Goal: Task Accomplishment & Management: Manage account settings

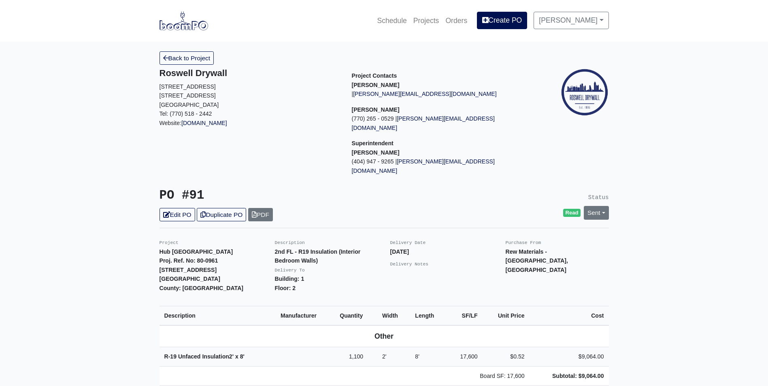
click at [198, 30] on img at bounding box center [183, 20] width 49 height 19
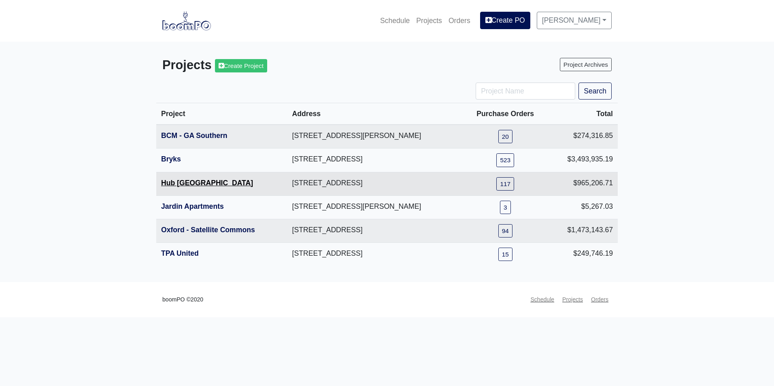
click at [187, 185] on link "Hub [GEOGRAPHIC_DATA]" at bounding box center [207, 183] width 92 height 8
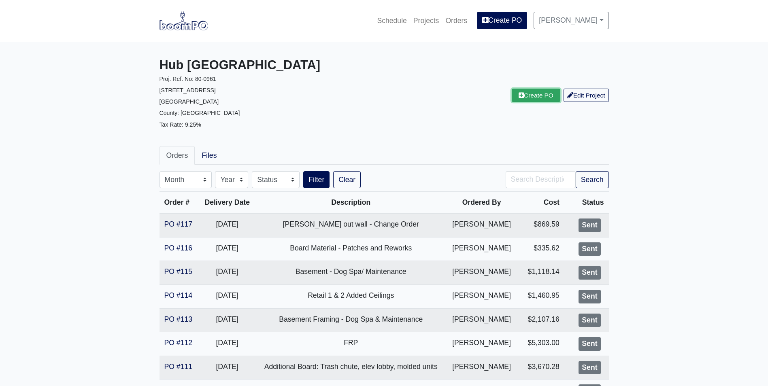
click at [524, 93] on link "Create PO" at bounding box center [536, 95] width 49 height 13
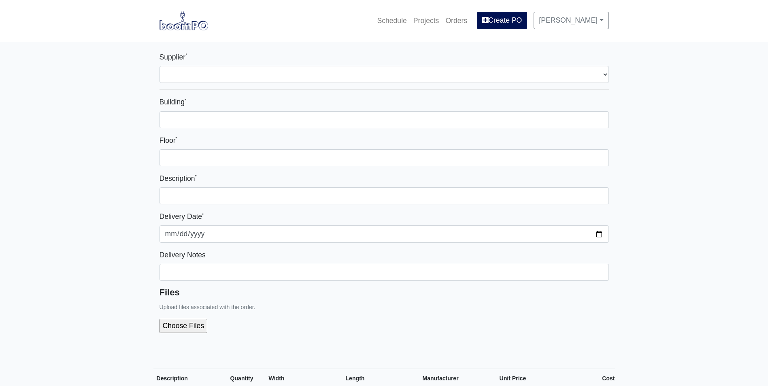
select select
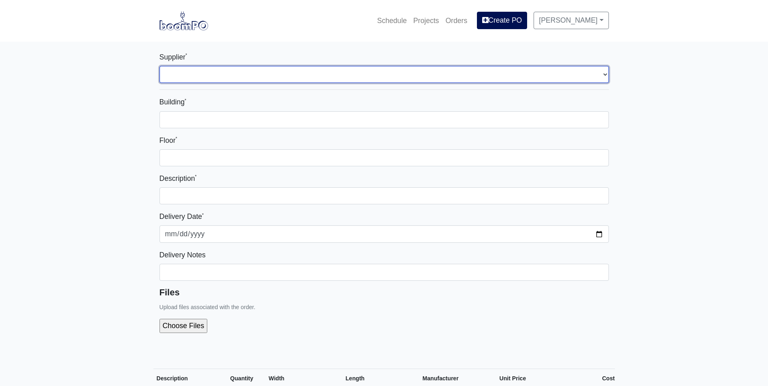
click at [355, 72] on select "Select one... Rew Materials - Nashville, TN Hilti - Atlanta, GA Brand Vaughn Lu…" at bounding box center [383, 74] width 449 height 17
select select "8"
click at [159, 66] on select "Select one... Rew Materials - Nashville, TN Hilti - Atlanta, GA Brand Vaughn Lu…" at bounding box center [383, 74] width 449 height 17
select select
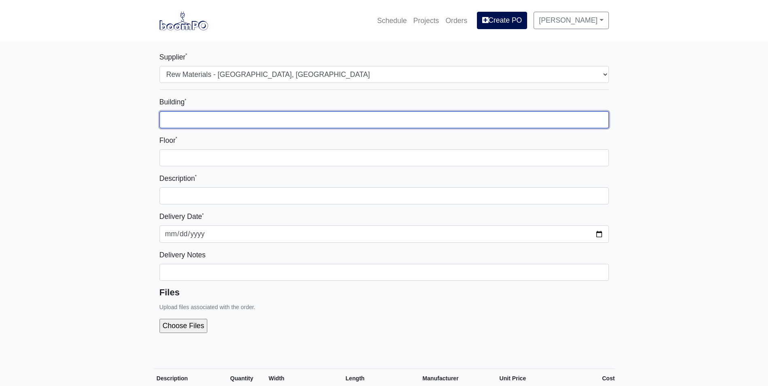
click at [324, 115] on input "Building *" at bounding box center [383, 119] width 449 height 17
type input "1"
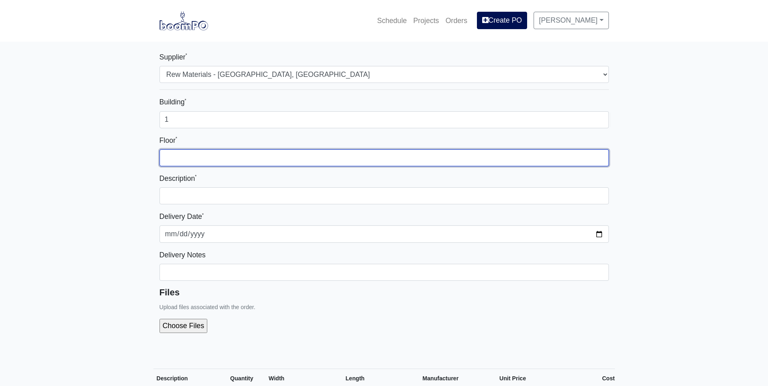
click at [363, 155] on input "Floor *" at bounding box center [383, 157] width 449 height 17
type input "1"
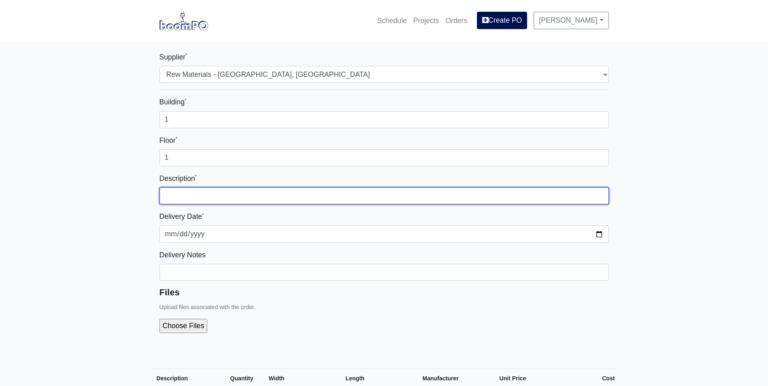
click at [365, 195] on input "text" at bounding box center [383, 195] width 449 height 17
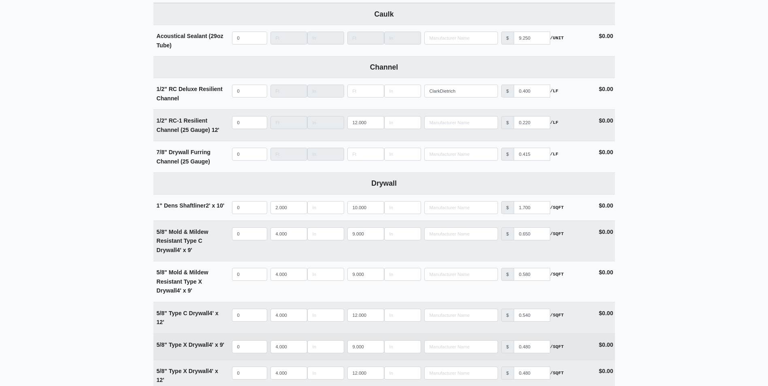
scroll to position [405, 0]
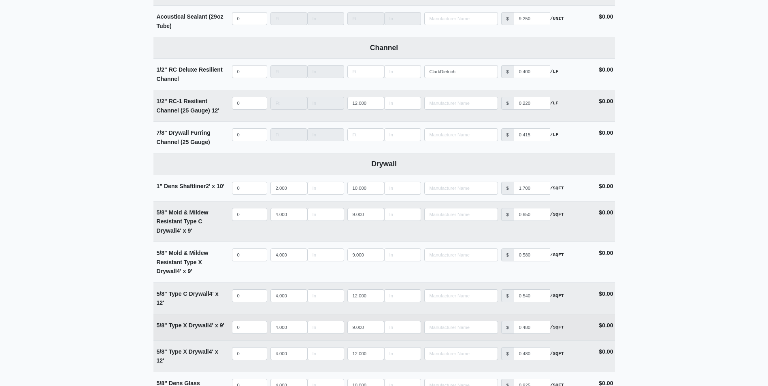
type input "Retail and BOH storage Board FL 1"
select select
click at [248, 329] on input "quantity" at bounding box center [249, 327] width 35 height 13
type input "1"
select select
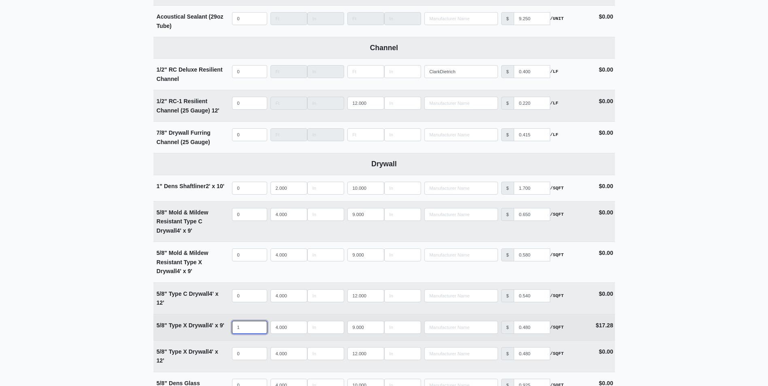
type input "17"
select select
type input "177"
select select
type input "177"
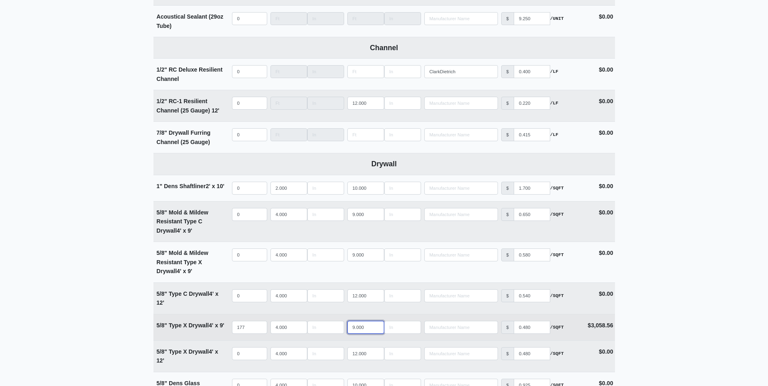
drag, startPoint x: 368, startPoint y: 329, endPoint x: 333, endPoint y: 321, distance: 35.9
click at [334, 321] on tr "5/8" Type X Drywall 4' x 9' Qty 177 Width 4.000 Length 9.000 Manufacturer No Re…" at bounding box center [383, 327] width 461 height 26
type input "1"
select select
type input "12"
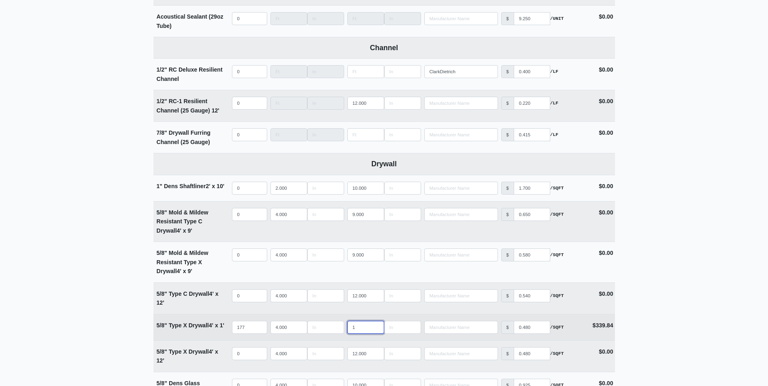
select select
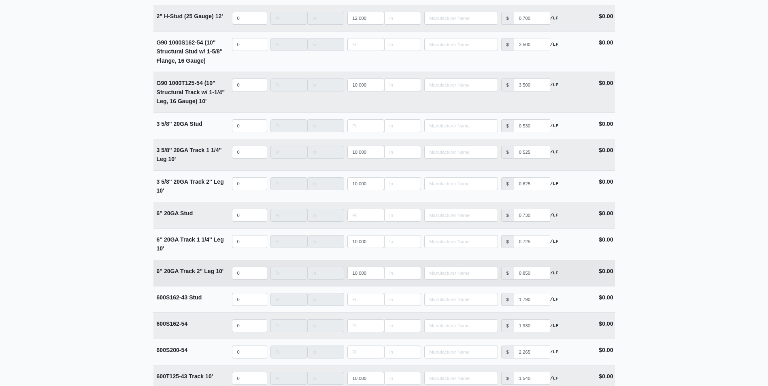
scroll to position [1499, 0]
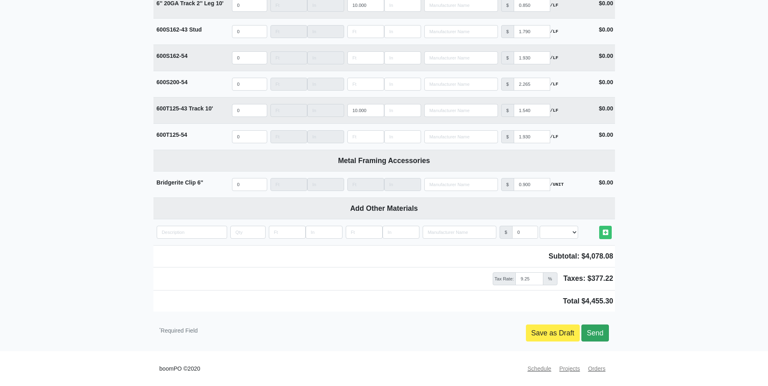
type input "12"
click at [598, 331] on link "Send" at bounding box center [594, 333] width 27 height 17
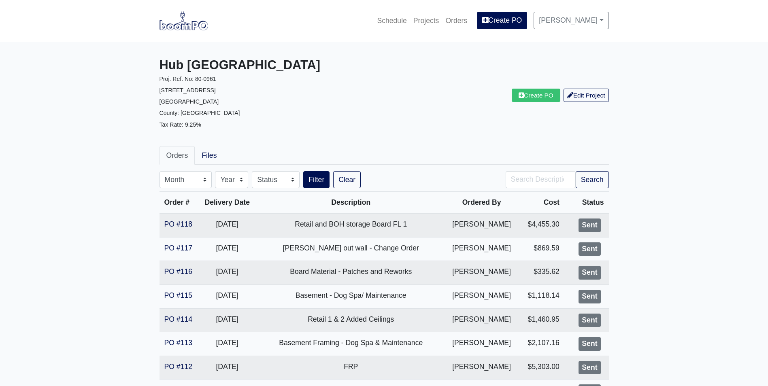
click at [188, 24] on img at bounding box center [183, 20] width 49 height 19
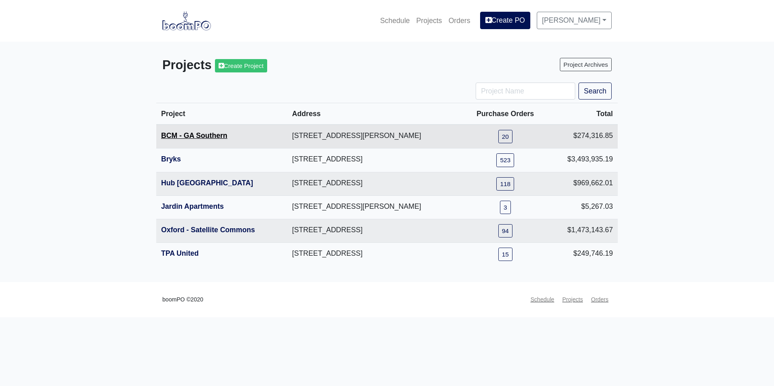
click at [178, 137] on link "BCM - GA Southern" at bounding box center [194, 136] width 66 height 8
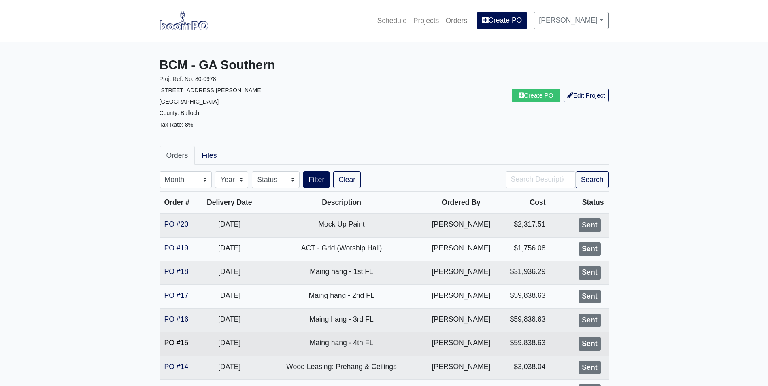
click at [176, 345] on link "PO #15" at bounding box center [176, 343] width 24 height 8
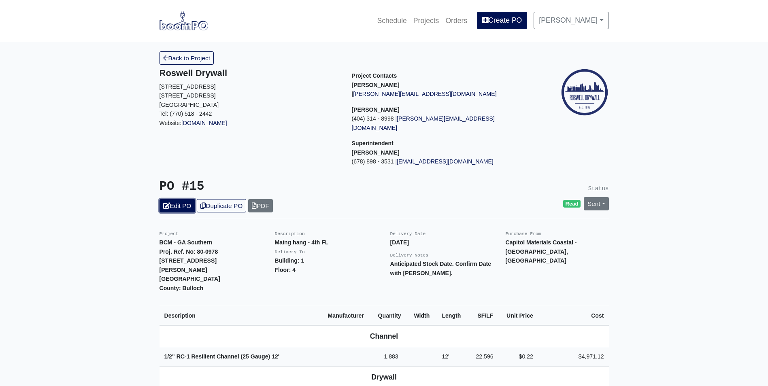
click at [187, 199] on link "Edit PO" at bounding box center [177, 205] width 36 height 13
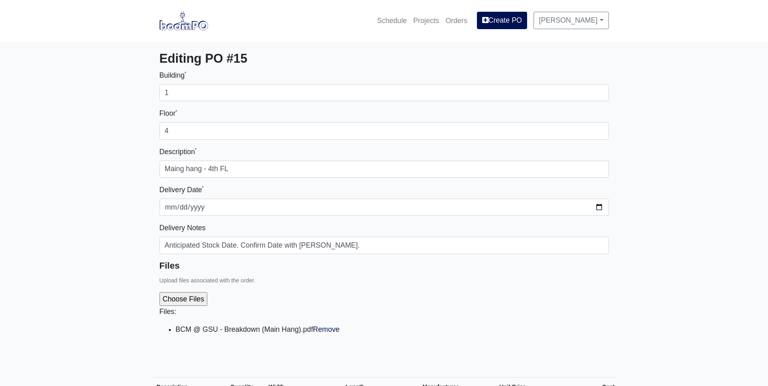
select select
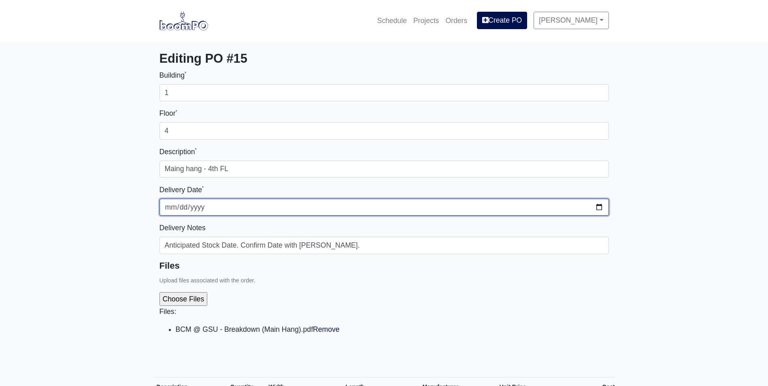
click at [597, 204] on input "2025-08-27" at bounding box center [383, 207] width 449 height 17
type input "2025-08-28"
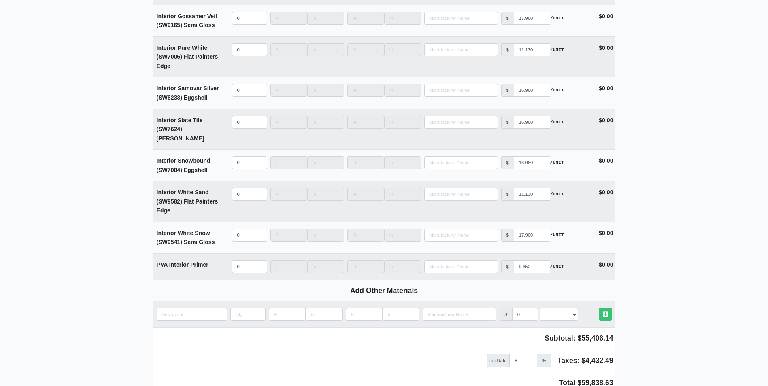
scroll to position [2032, 0]
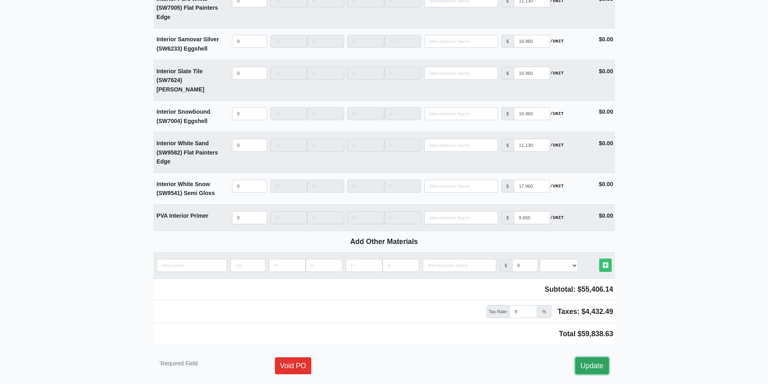
click at [589, 357] on link "Update" at bounding box center [592, 365] width 34 height 17
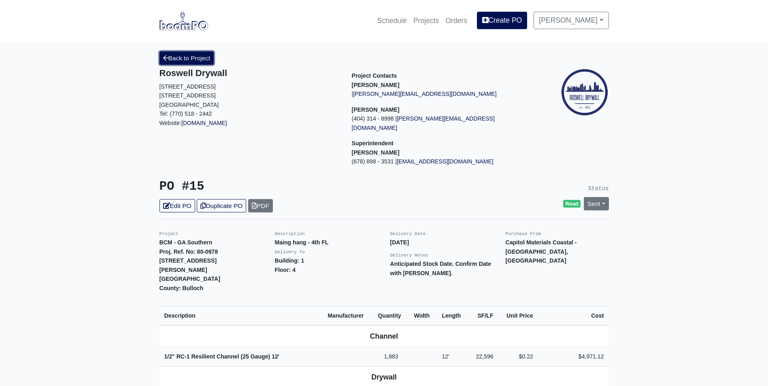
click at [196, 63] on link "Back to Project" at bounding box center [186, 57] width 55 height 13
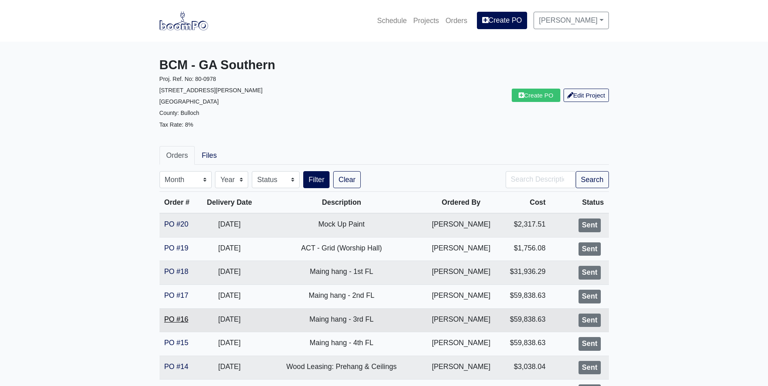
click at [180, 318] on link "PO #16" at bounding box center [176, 319] width 24 height 8
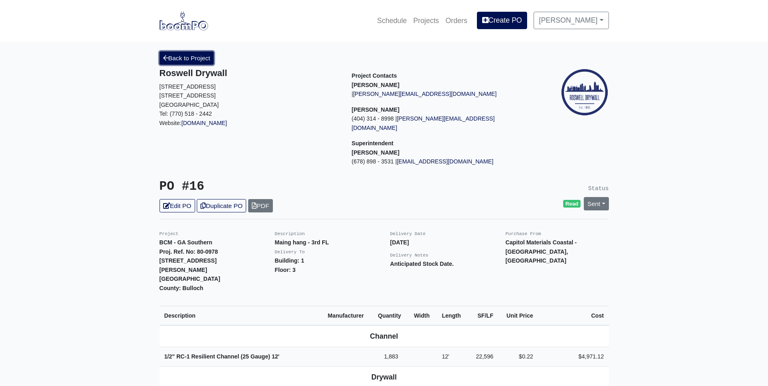
click at [177, 60] on link "Back to Project" at bounding box center [186, 57] width 55 height 13
